Goal: Obtain resource: Download file/media

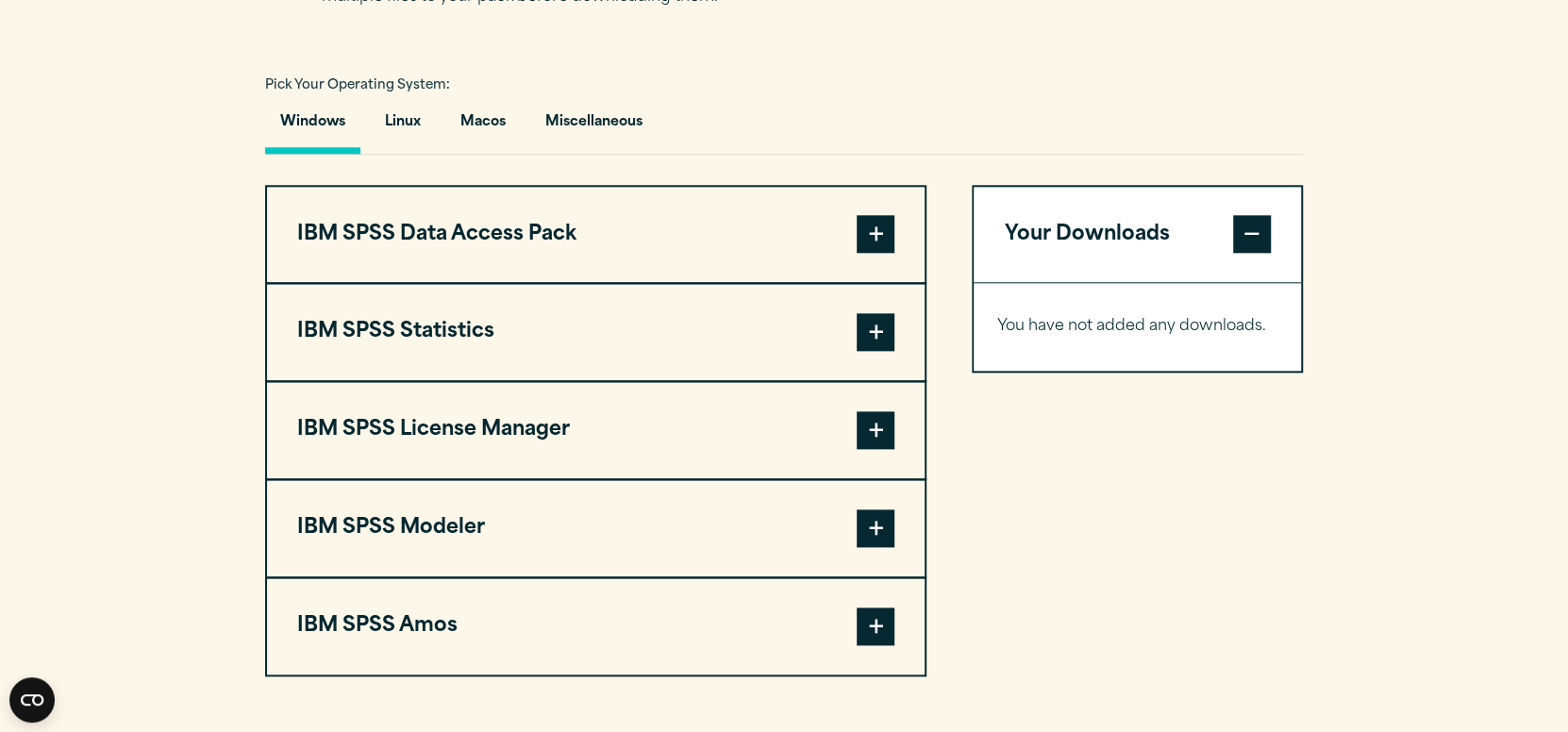
scroll to position [1509, 0]
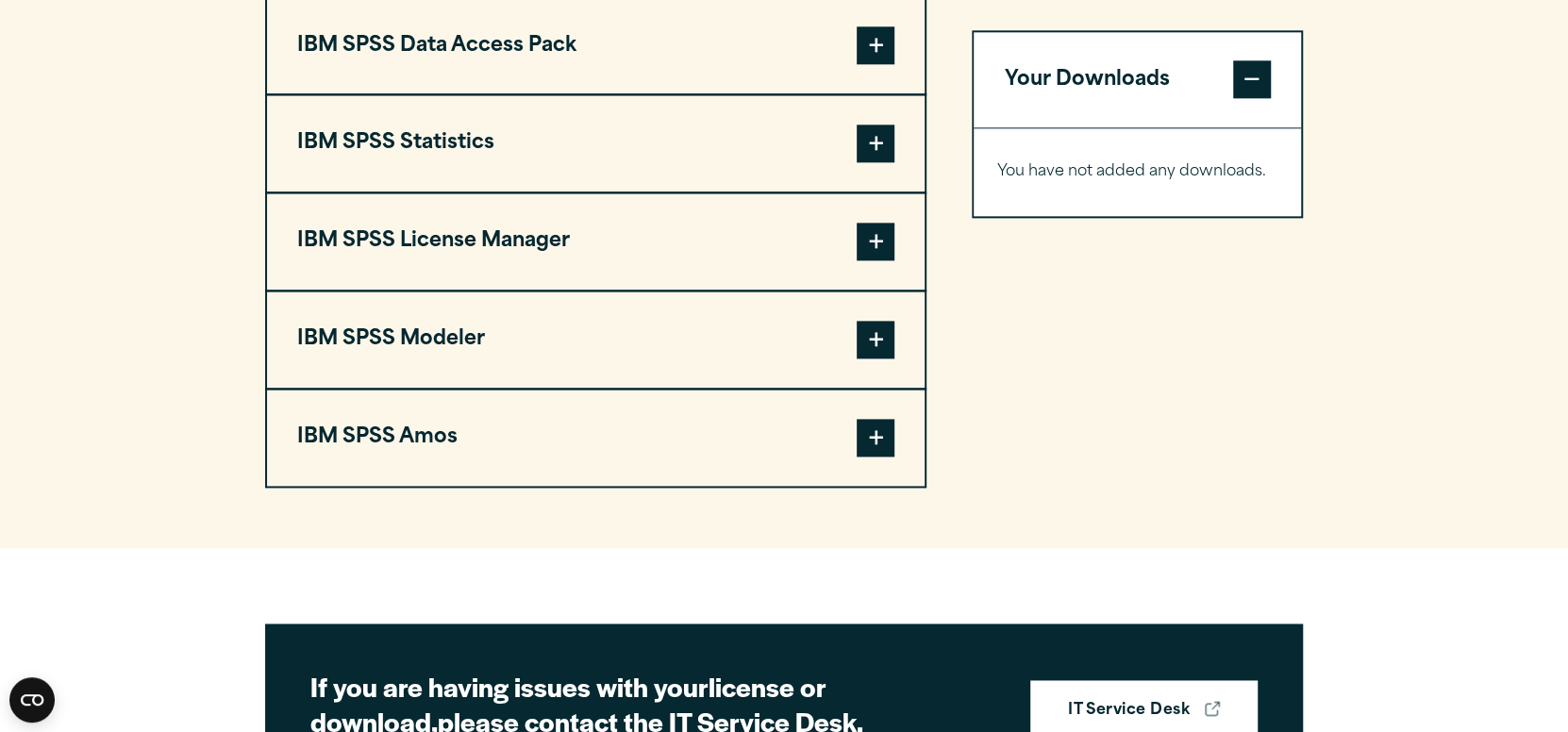
click at [731, 191] on button "IBM SPSS Statistics" at bounding box center [596, 143] width 658 height 96
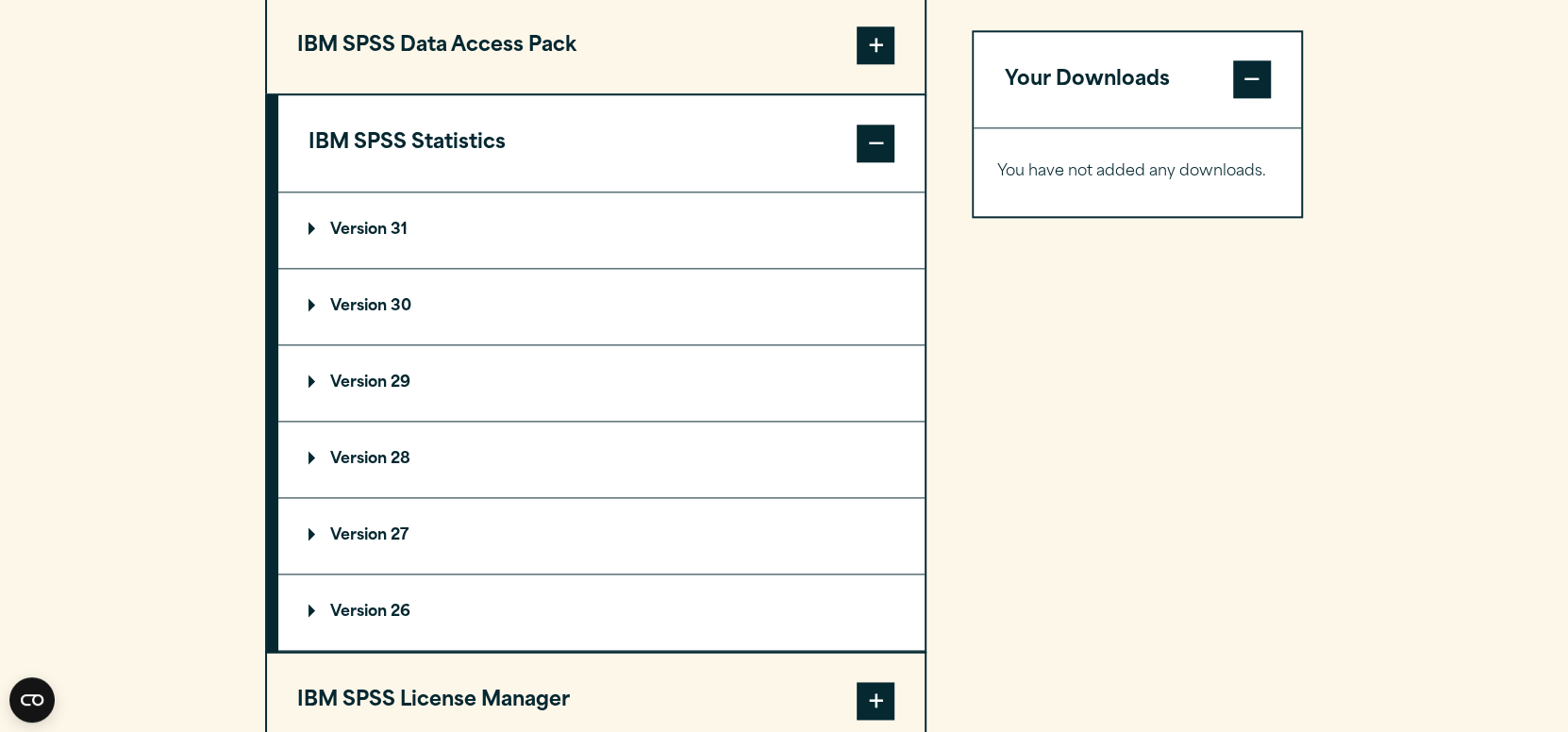
click at [326, 238] on p "Version 31" at bounding box center [358, 231] width 99 height 15
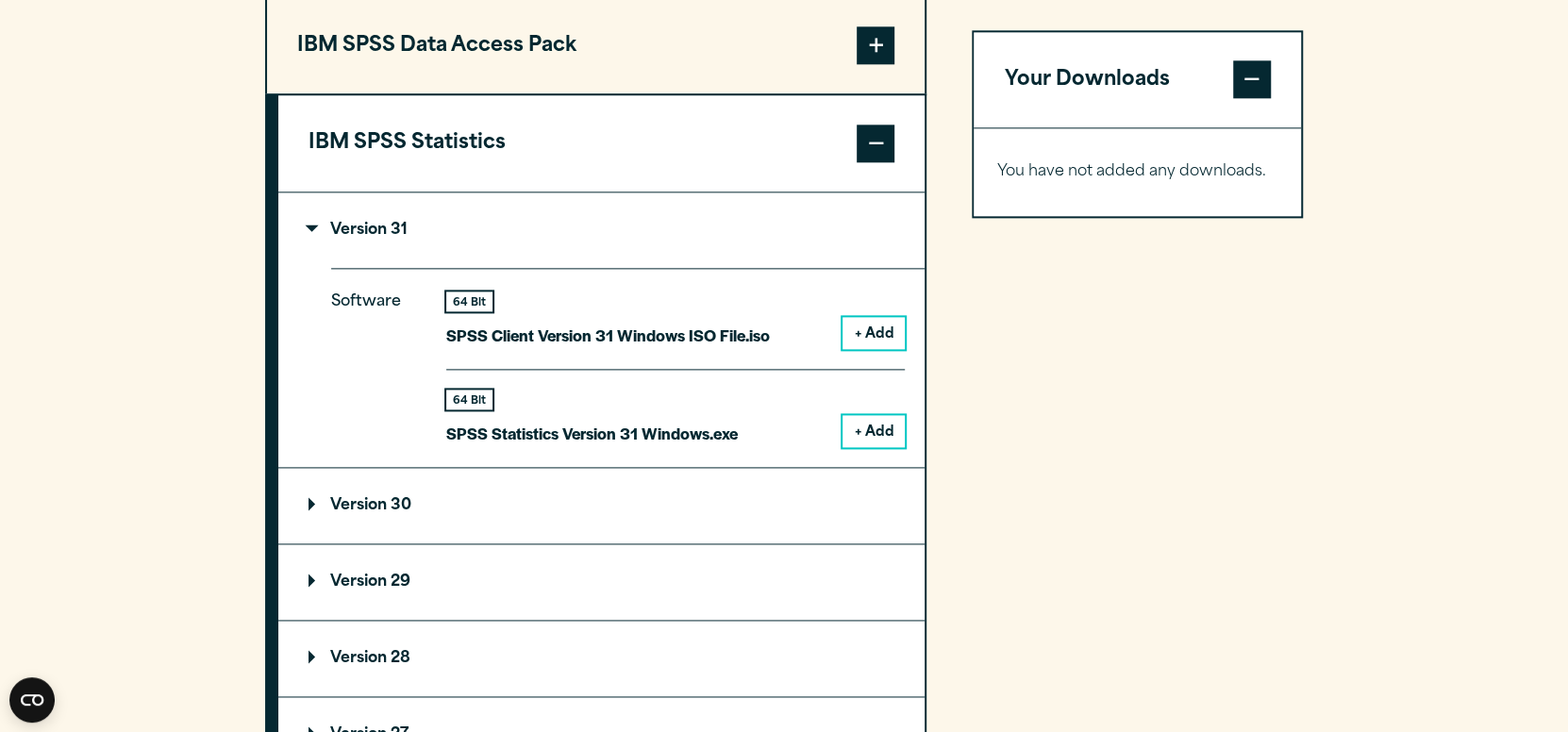
click at [316, 238] on p "Version 31" at bounding box center [358, 231] width 99 height 15
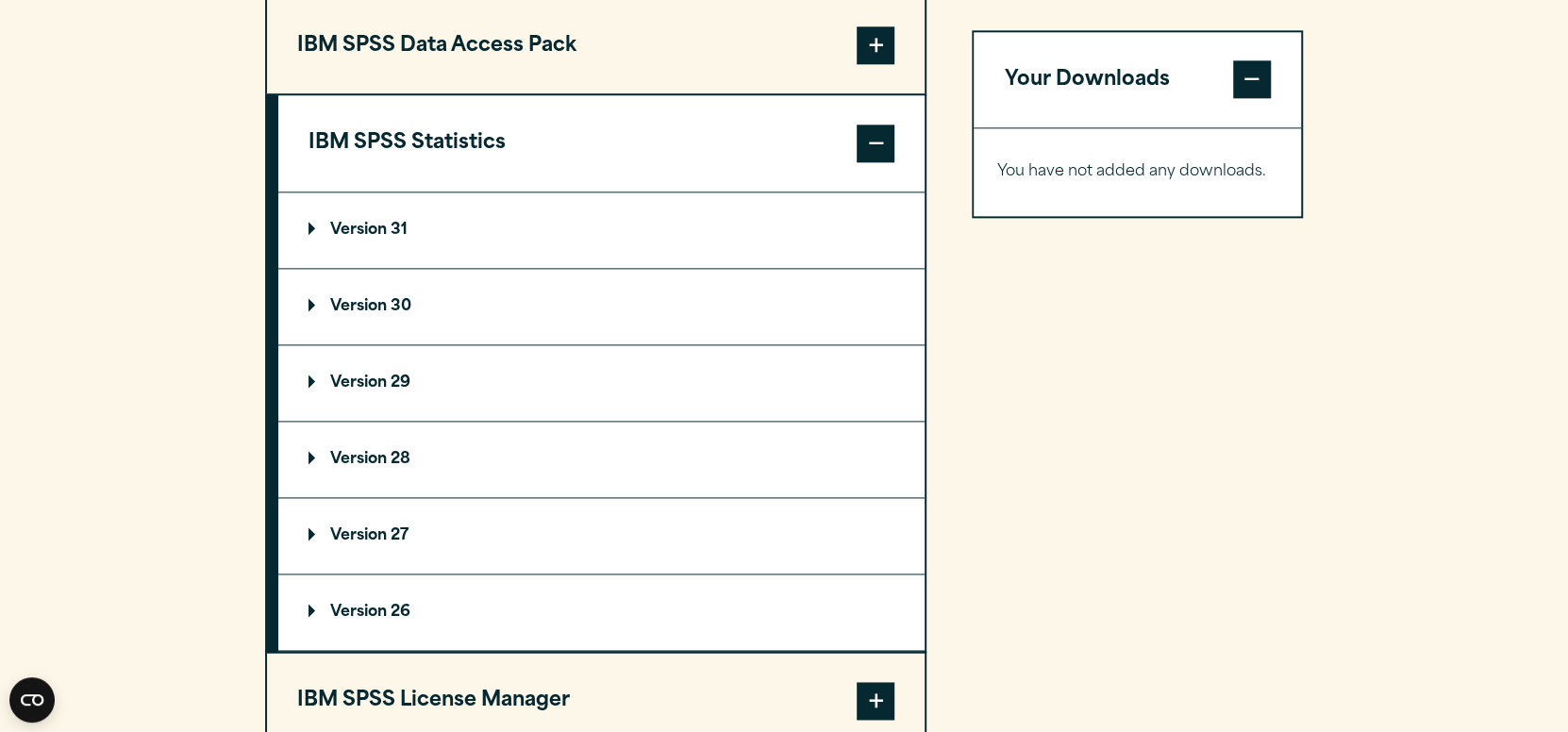
click at [311, 315] on p "Version 30" at bounding box center [360, 307] width 103 height 15
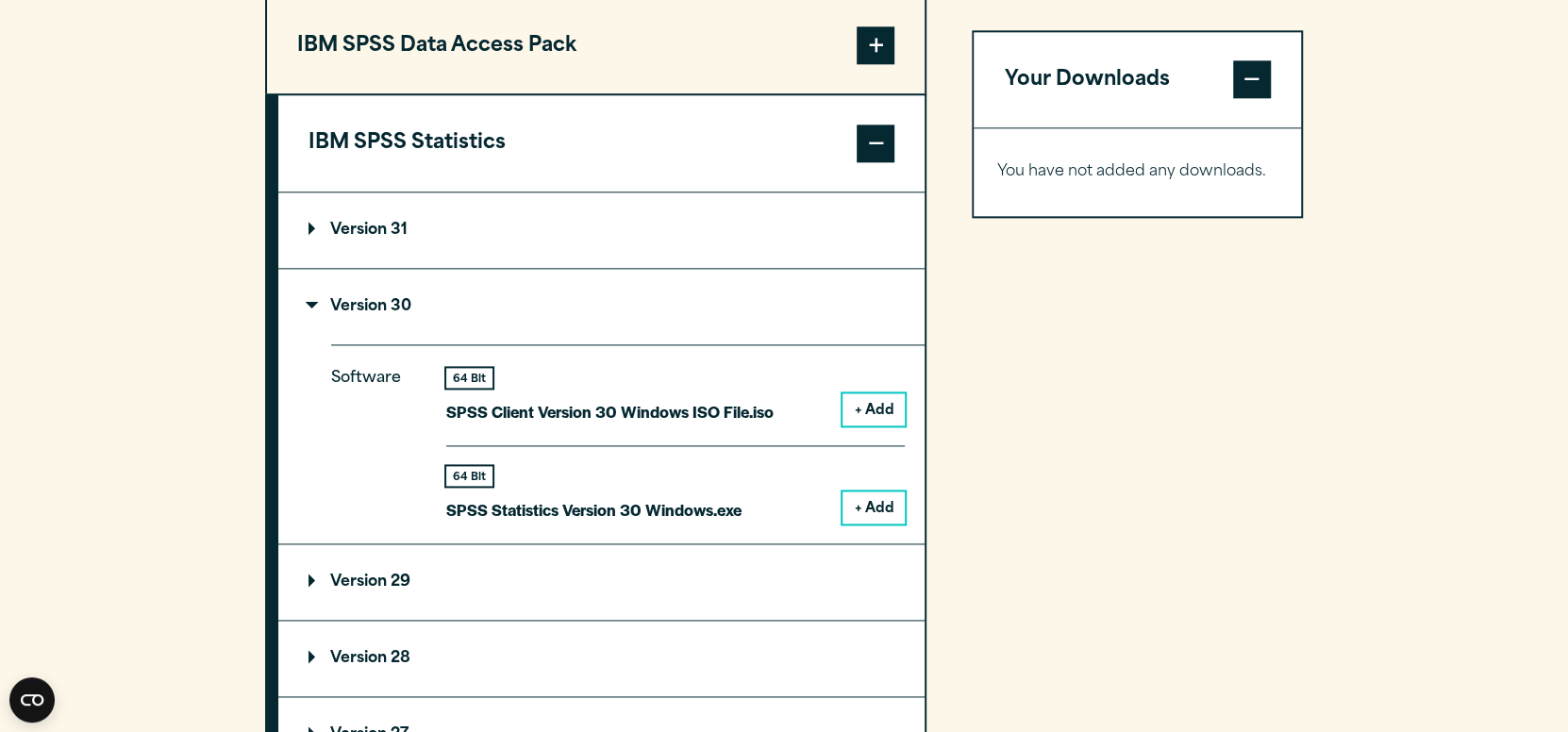
click at [309, 315] on p "Version 30" at bounding box center [360, 307] width 103 height 15
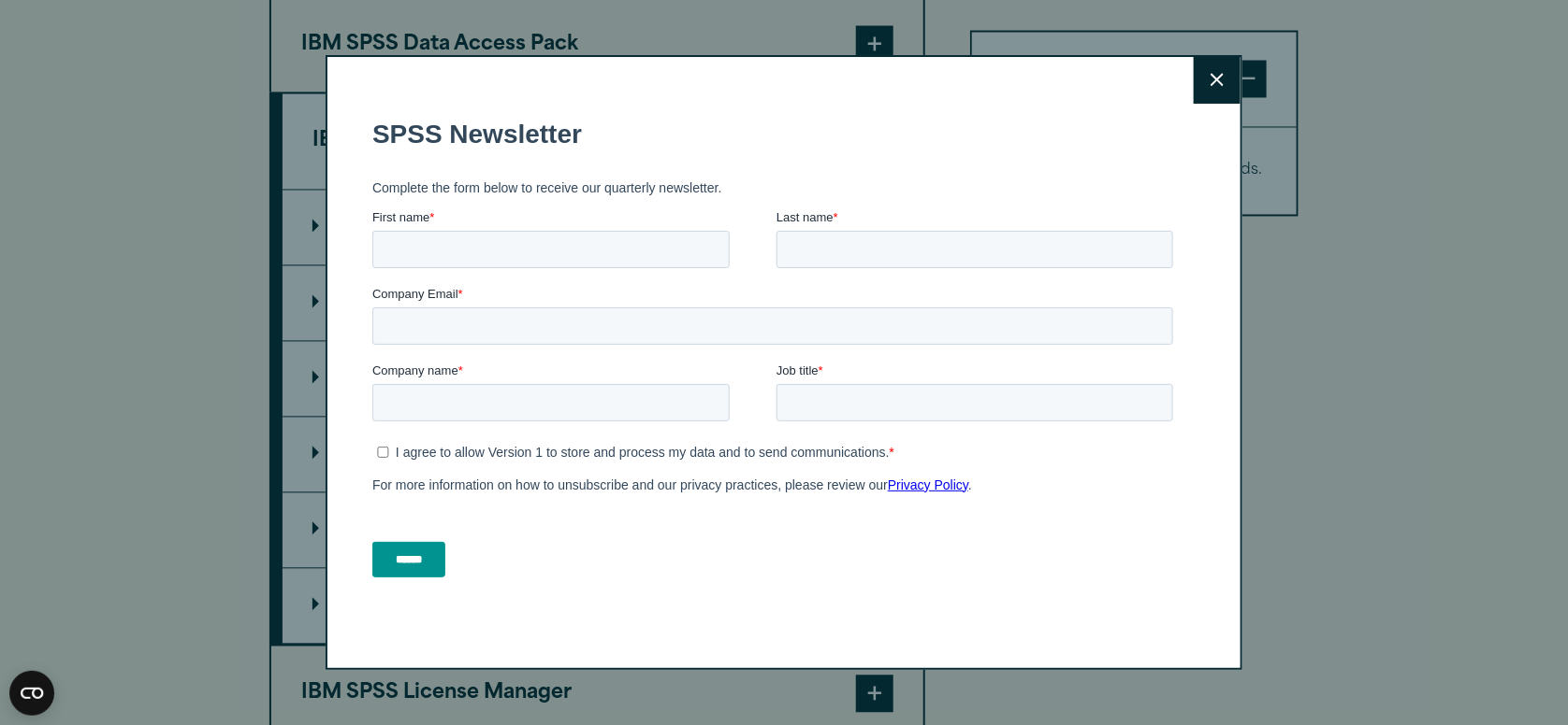
click at [1225, 76] on button "Close" at bounding box center [1216, 80] width 47 height 47
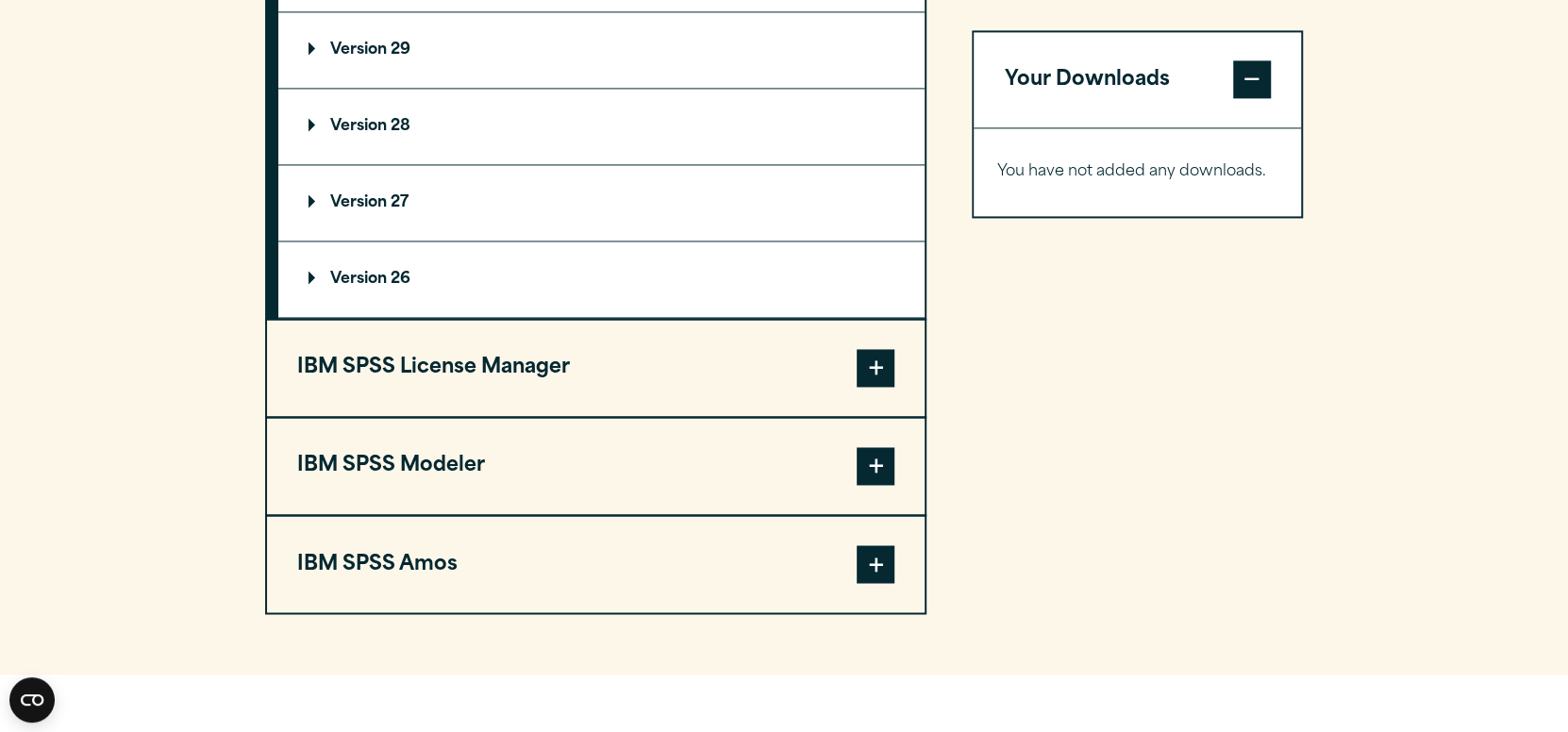
scroll to position [1888, 0]
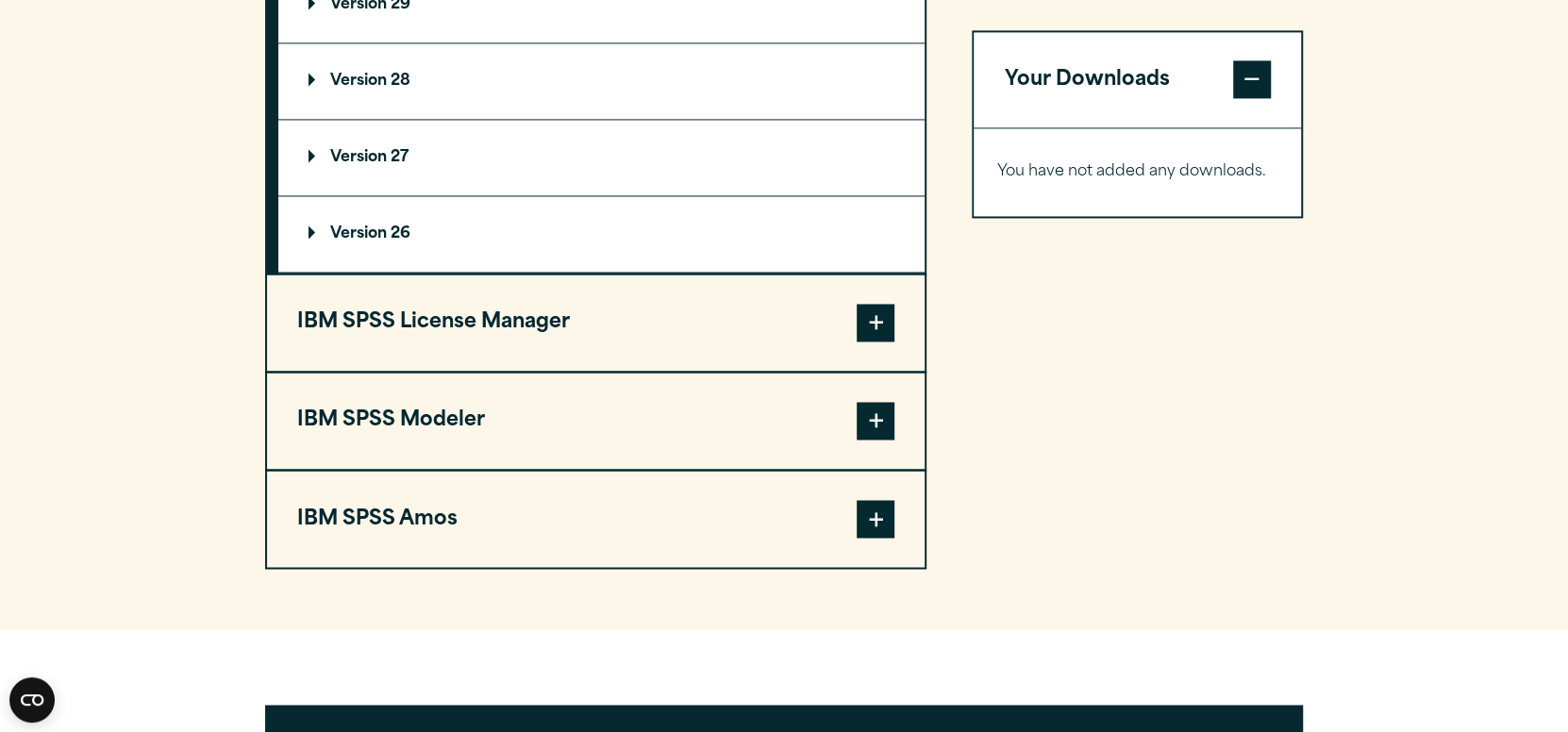
click at [446, 538] on button "IBM SPSS Amos" at bounding box center [596, 519] width 658 height 96
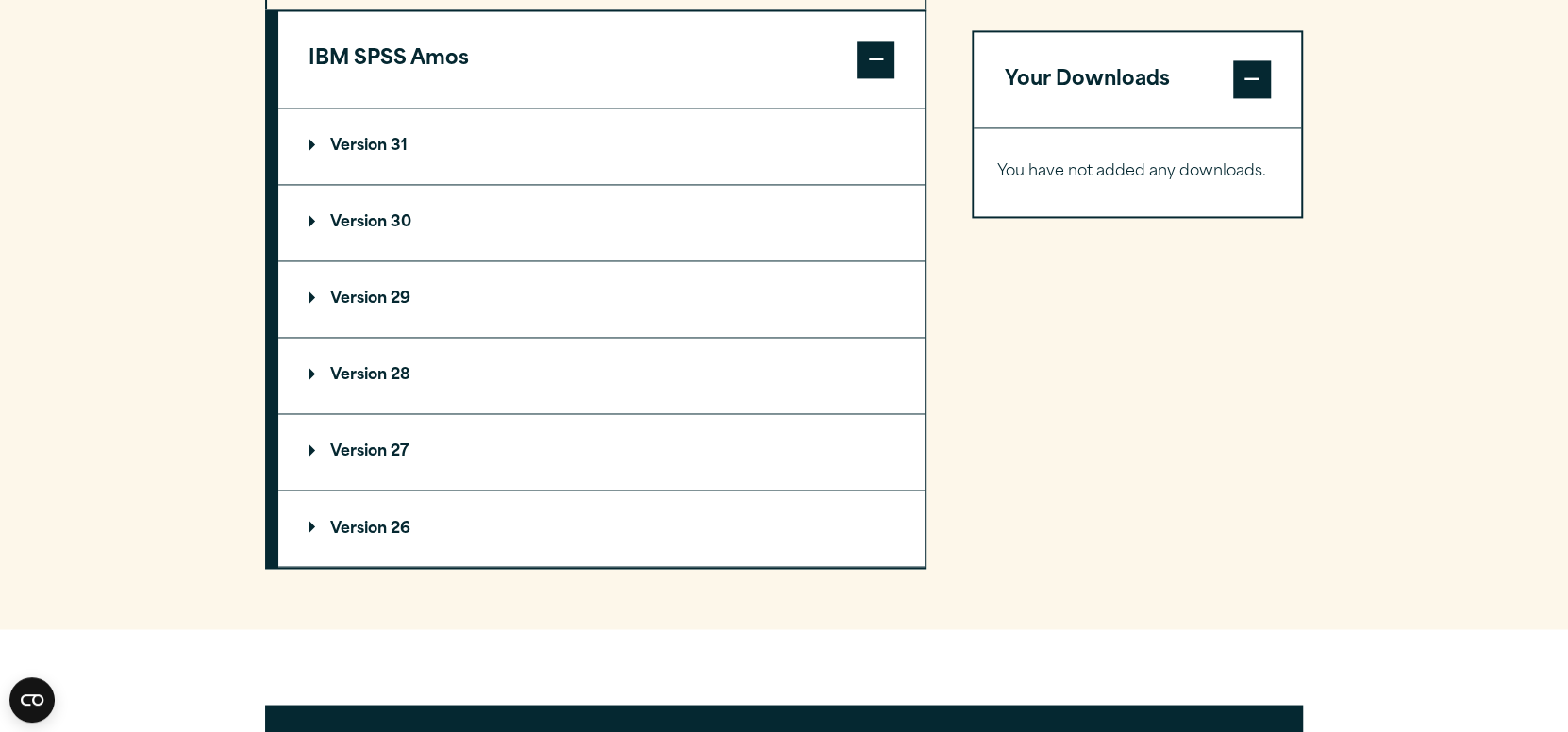
click at [316, 154] on p "Version 31" at bounding box center [358, 146] width 99 height 15
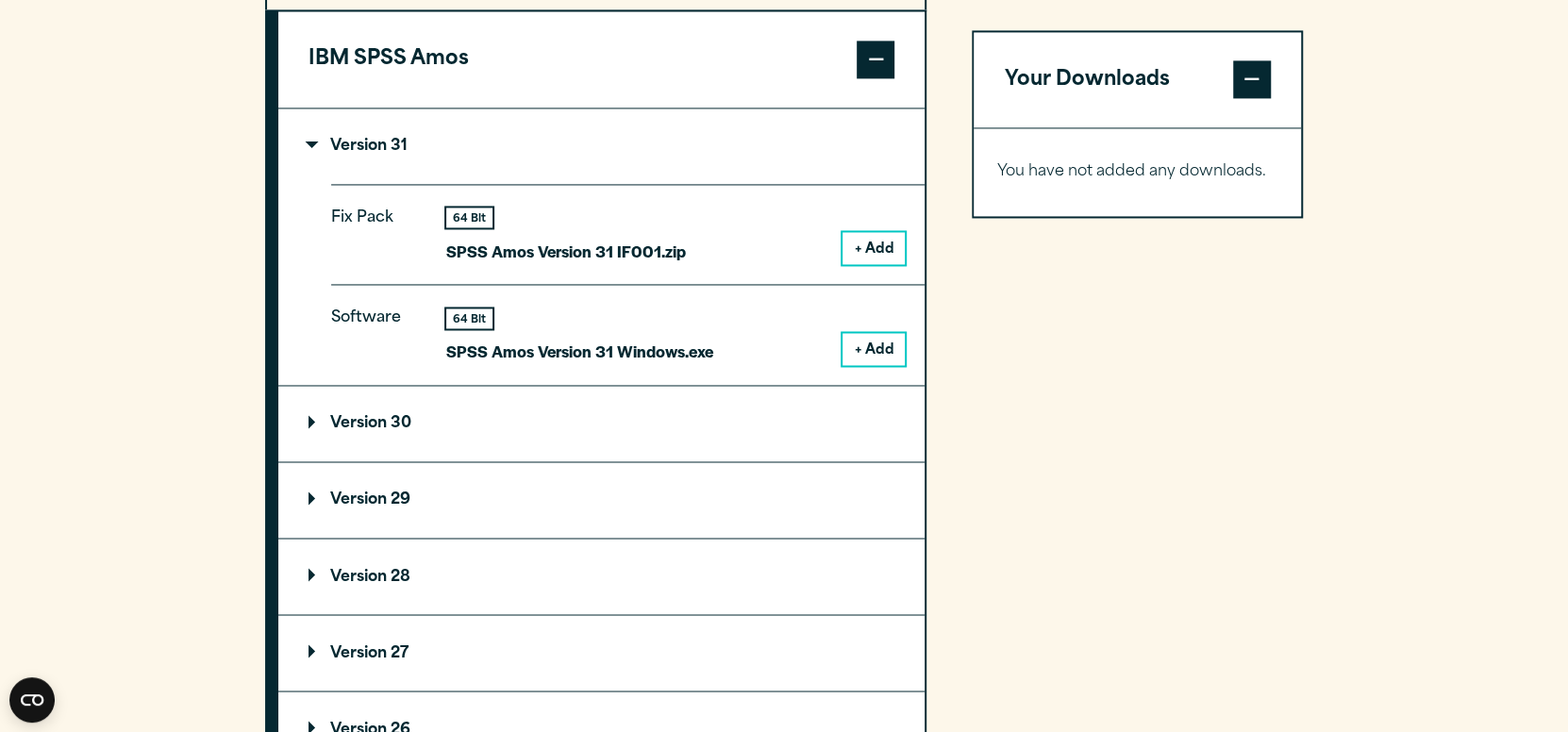
click at [316, 154] on p "Version 31" at bounding box center [358, 146] width 99 height 15
